Goal: Information Seeking & Learning: Learn about a topic

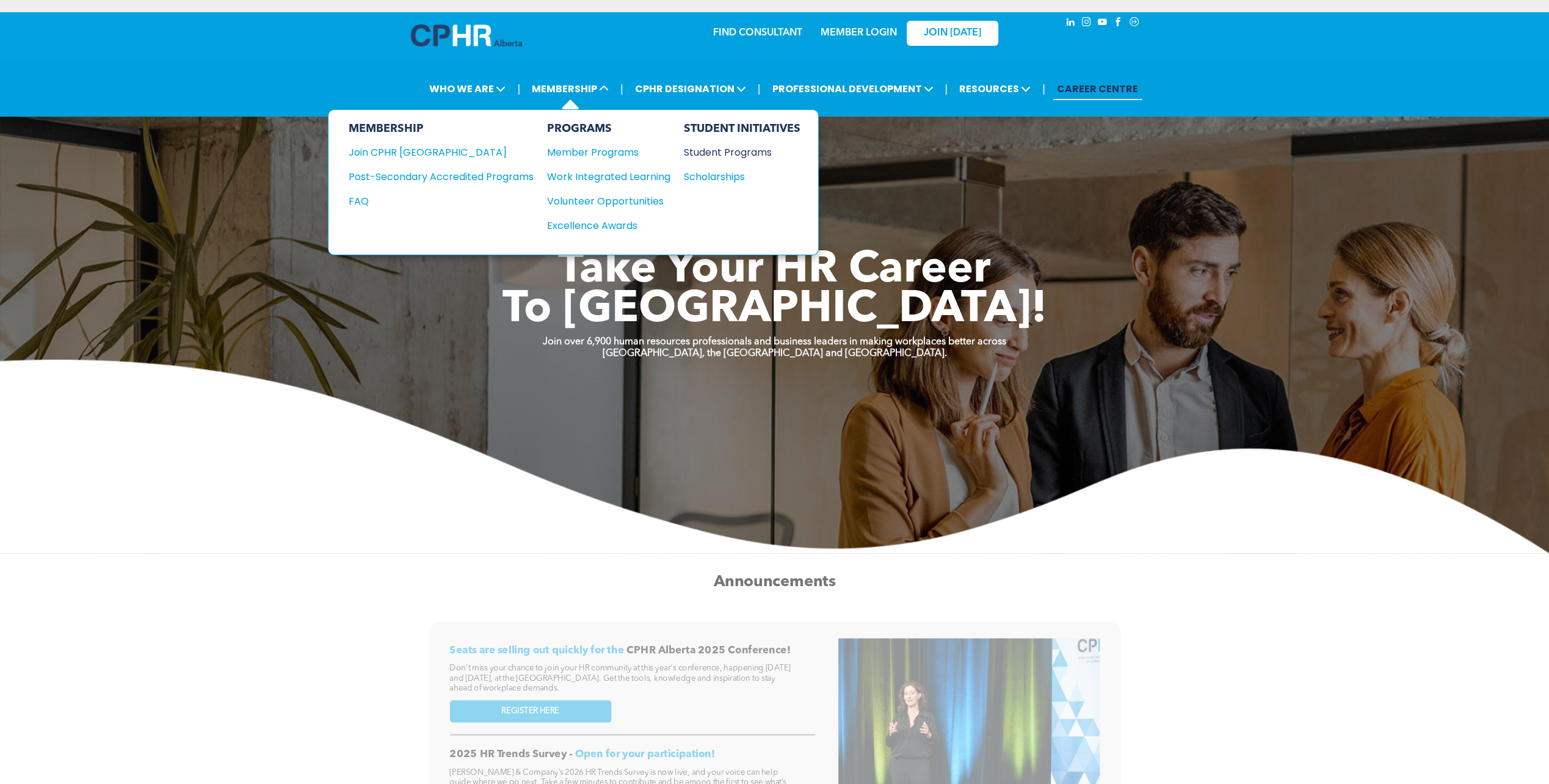
click at [712, 157] on div "Student Programs" at bounding box center [736, 152] width 105 height 15
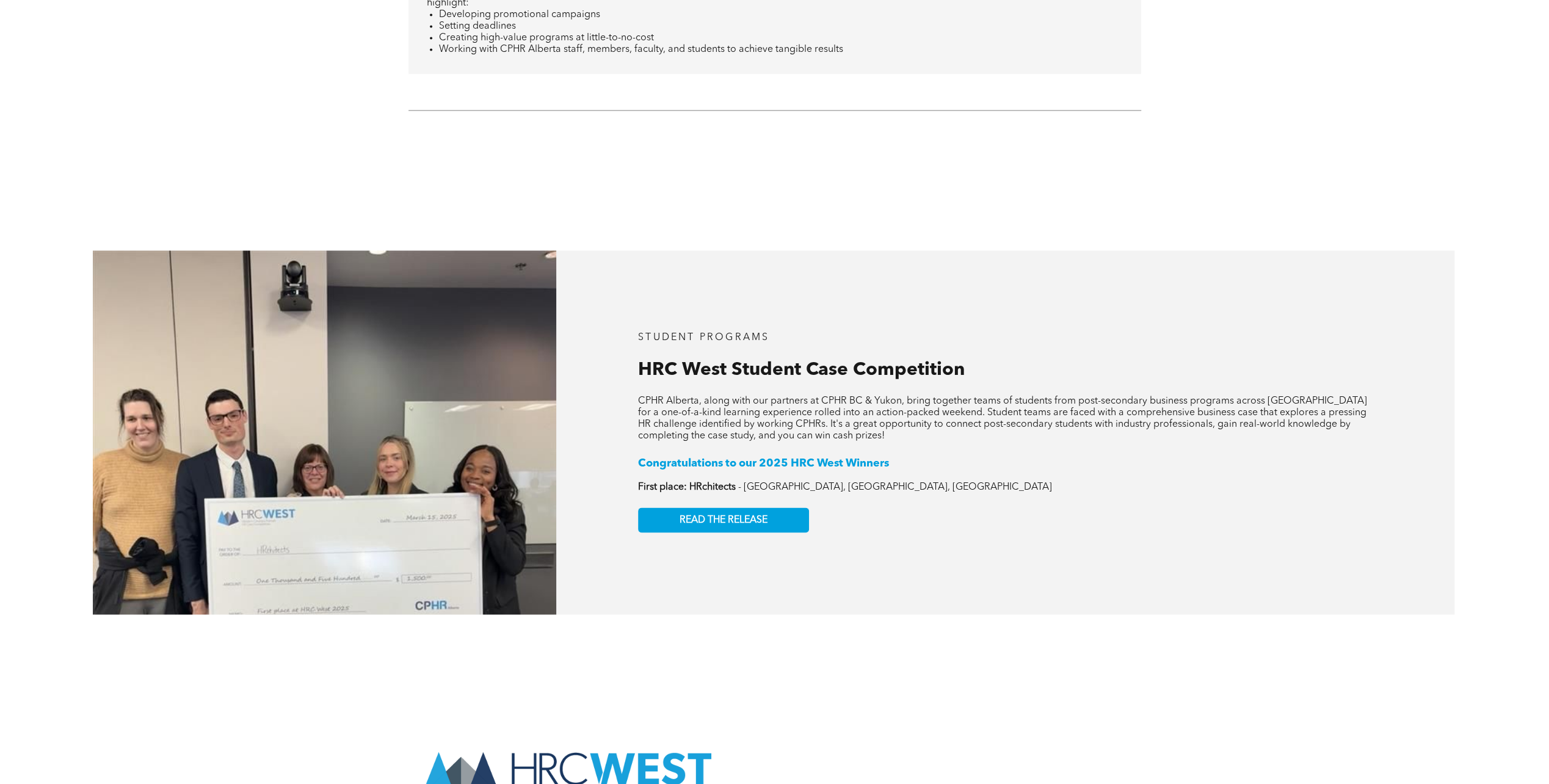
scroll to position [2015, 0]
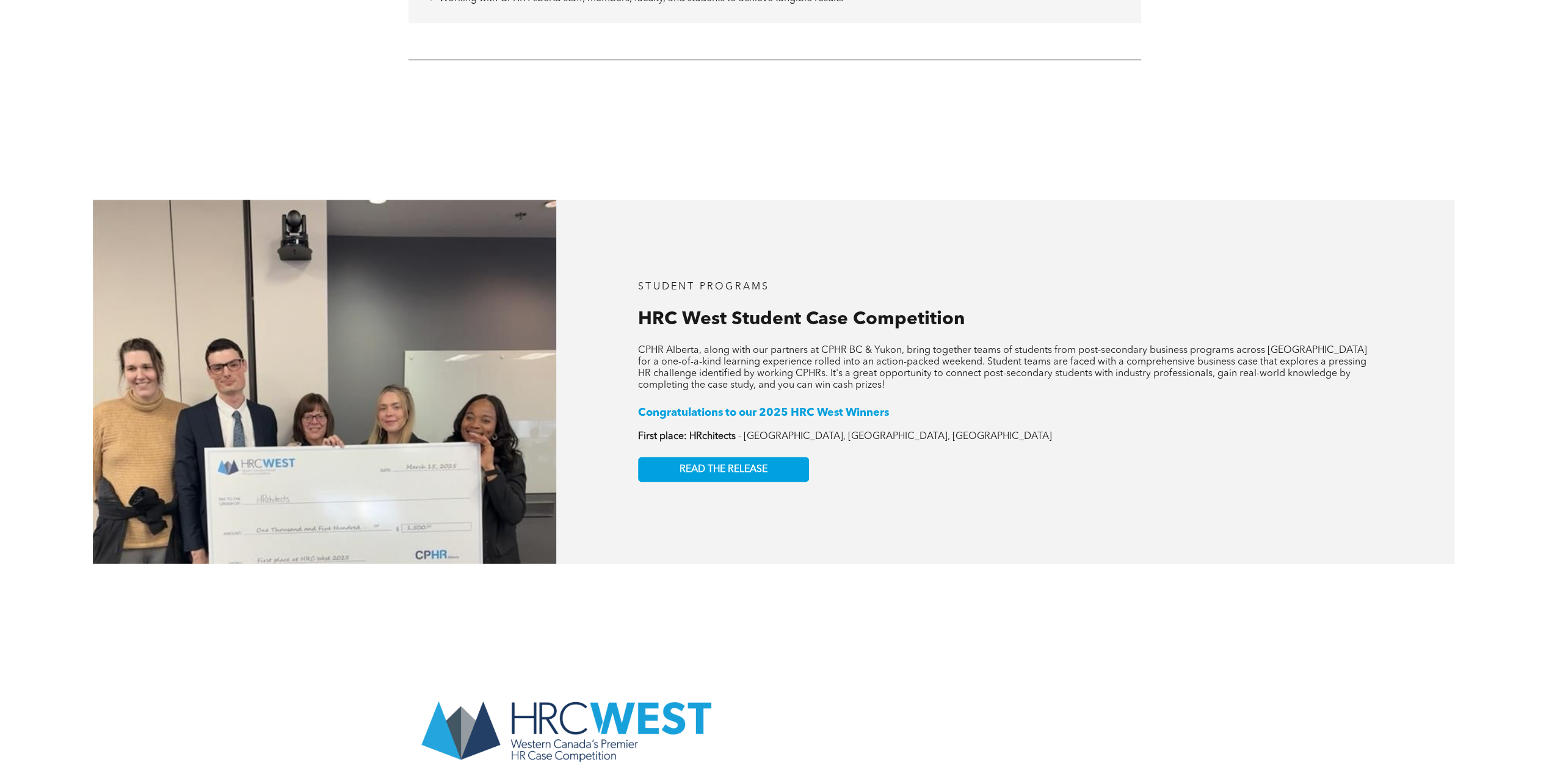
click at [701, 422] on p at bounding box center [1005, 425] width 735 height 12
drag, startPoint x: 709, startPoint y: 426, endPoint x: 774, endPoint y: 400, distance: 70.0
click at [774, 406] on div "Congratulations to our 2025 HRC West Winners ﻿ First place: HRchitects - Camosu…" at bounding box center [1005, 424] width 735 height 37
click at [774, 406] on span "Congratulations to our 2025 HRC West Winners" at bounding box center [763, 411] width 251 height 11
click at [738, 312] on span "HRC West Student Case Competition" at bounding box center [801, 318] width 327 height 18
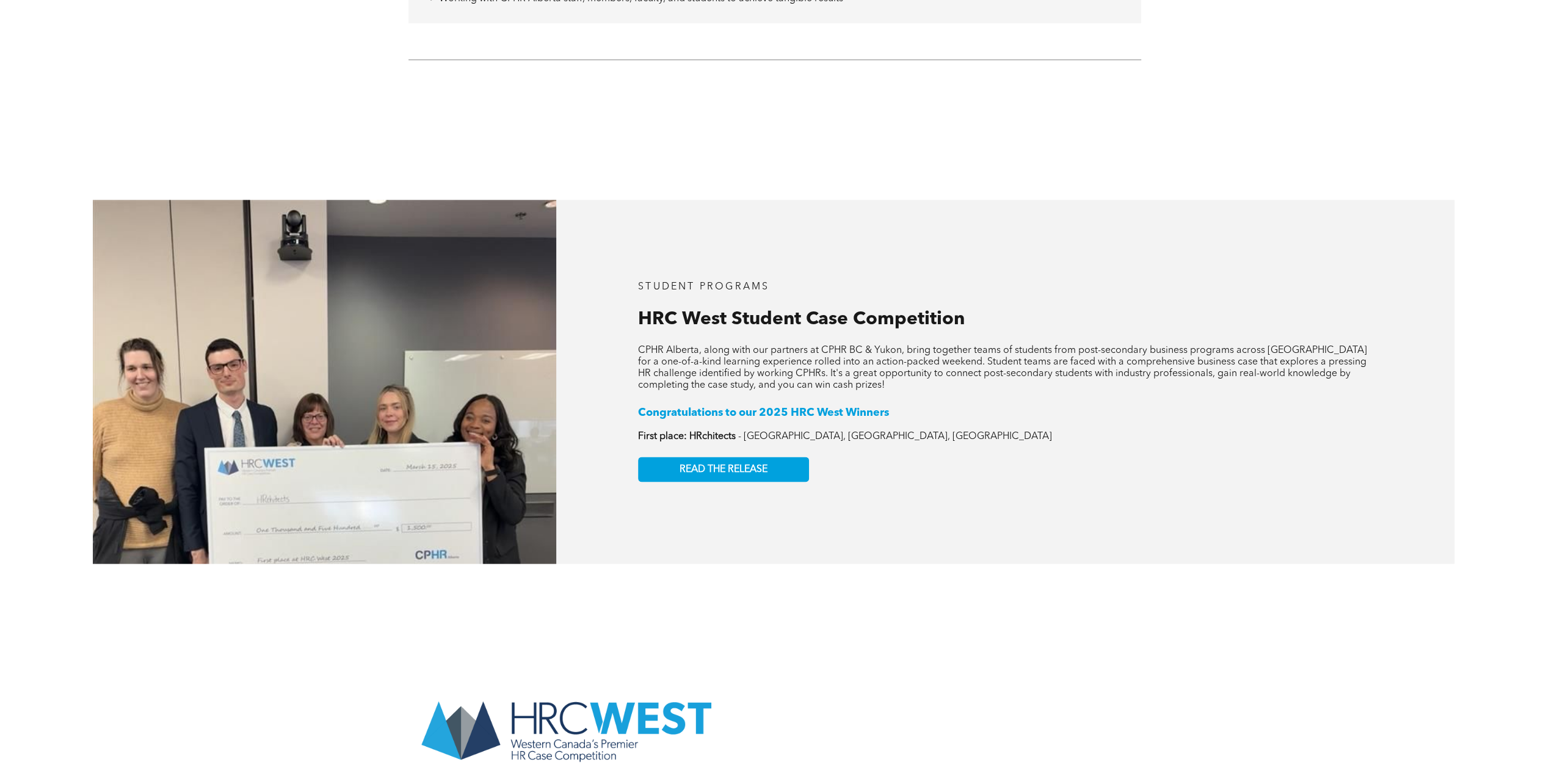
click at [719, 378] on span "CPHR Alberta, along with our partners at CPHR BC & Yukon, bring together teams …" at bounding box center [1002, 367] width 729 height 45
